Goal: Task Accomplishment & Management: Use online tool/utility

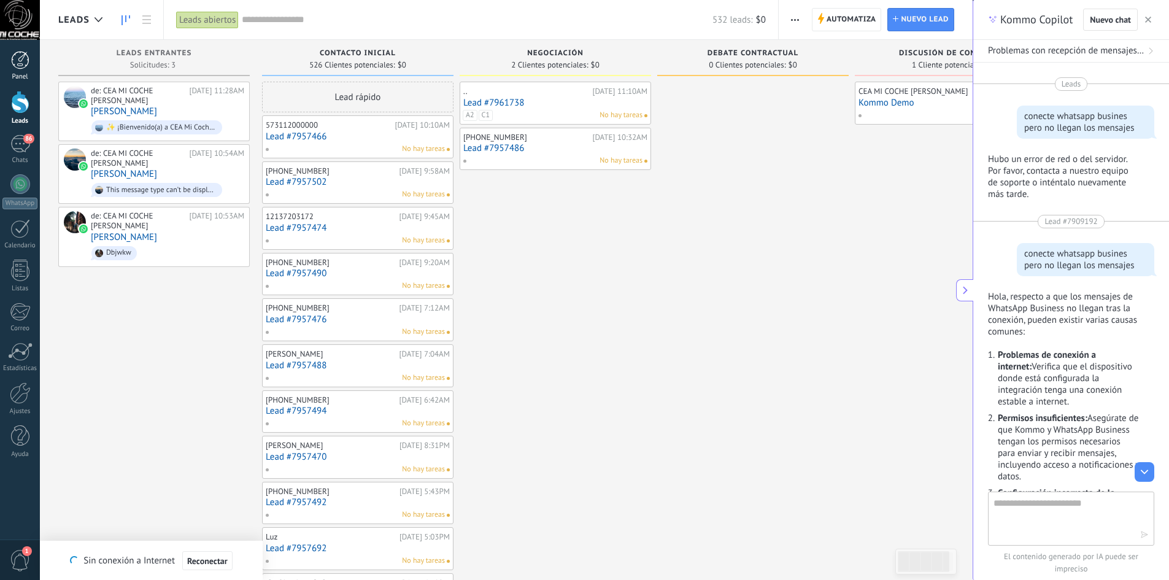
click at [20, 76] on div "Panel" at bounding box center [20, 77] width 36 height 8
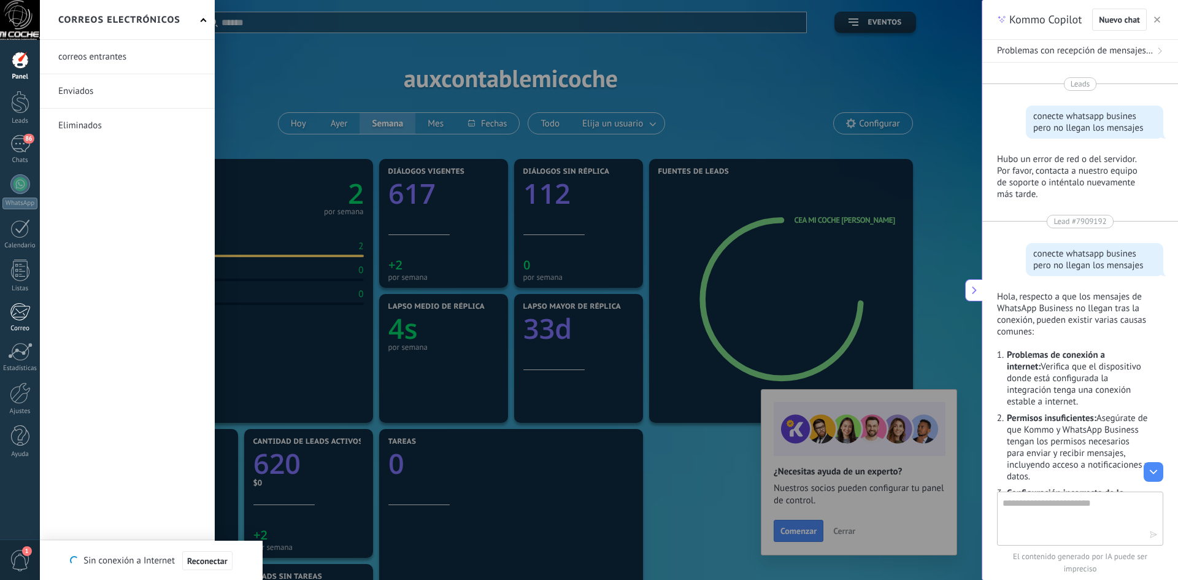
click at [19, 314] on div at bounding box center [20, 312] width 20 height 18
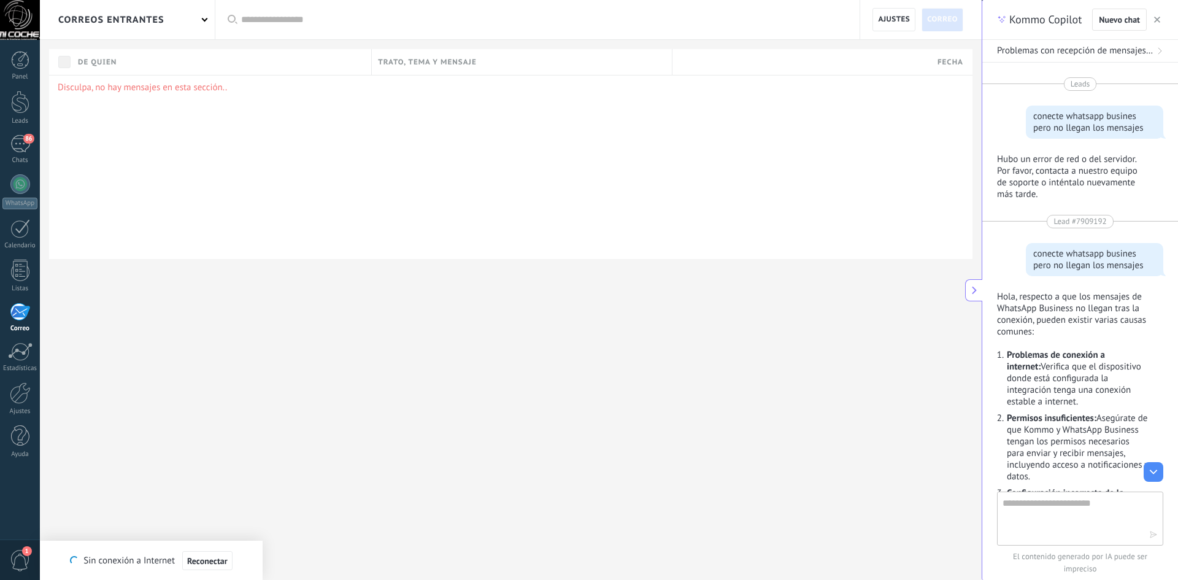
click at [204, 22] on div "correos entrantes" at bounding box center [127, 19] width 175 height 39
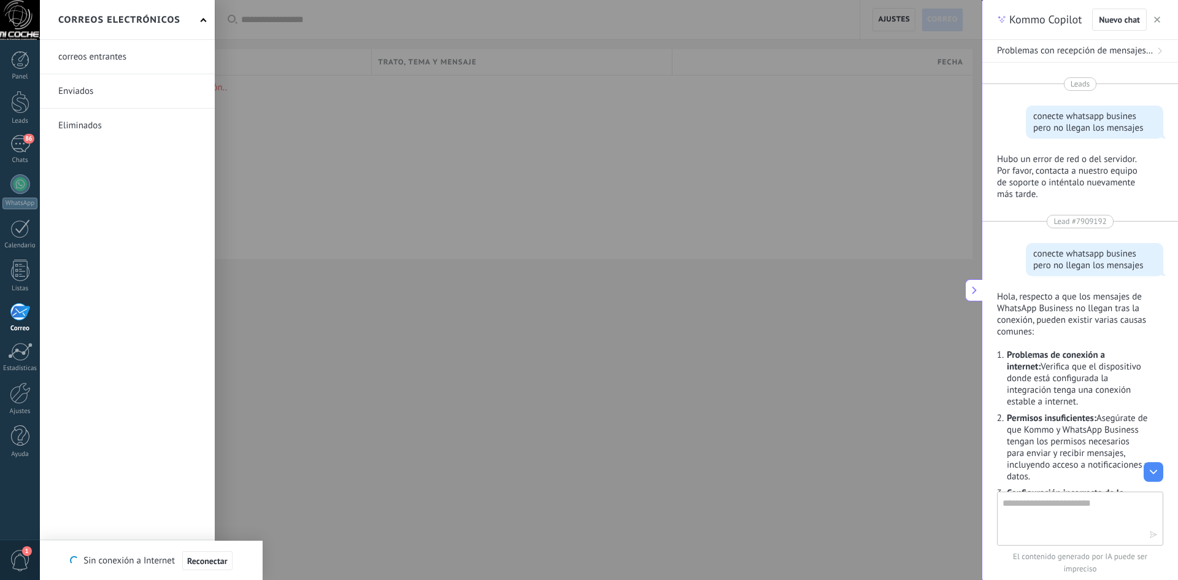
click at [295, 161] on div at bounding box center [629, 290] width 1178 height 580
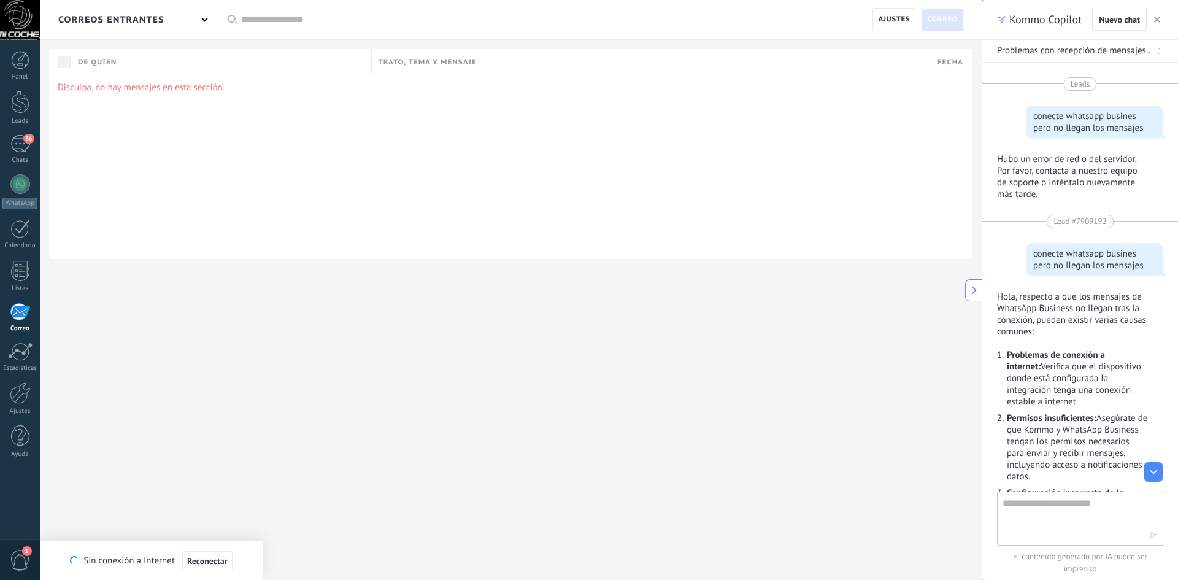
click at [1084, 527] on textarea at bounding box center [1072, 518] width 138 height 44
type textarea "**********"
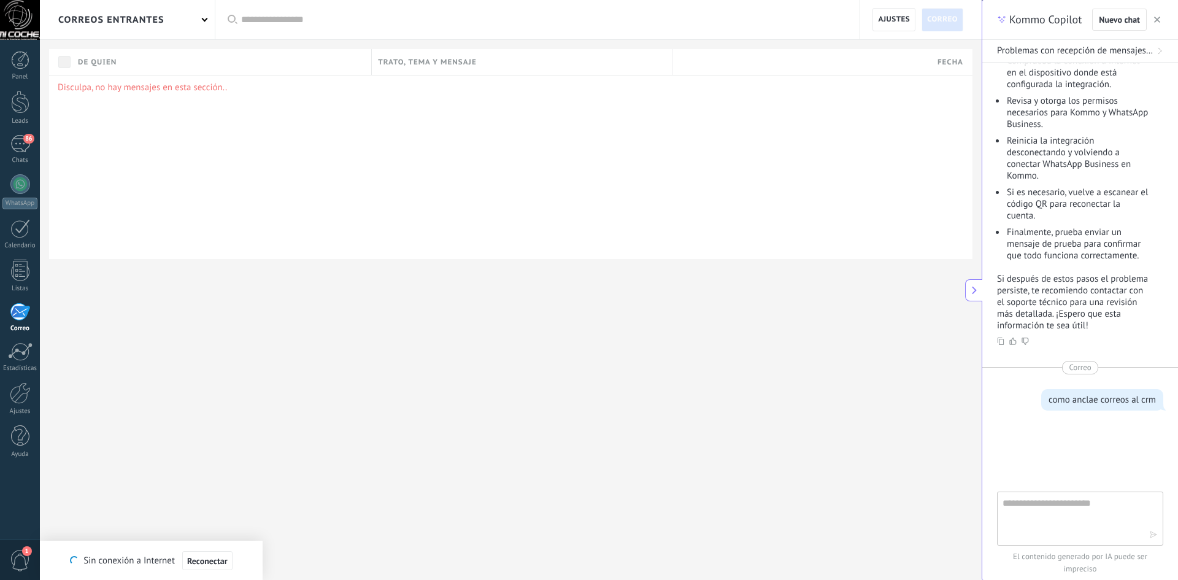
scroll to position [716, 0]
